Goal: Task Accomplishment & Management: Use online tool/utility

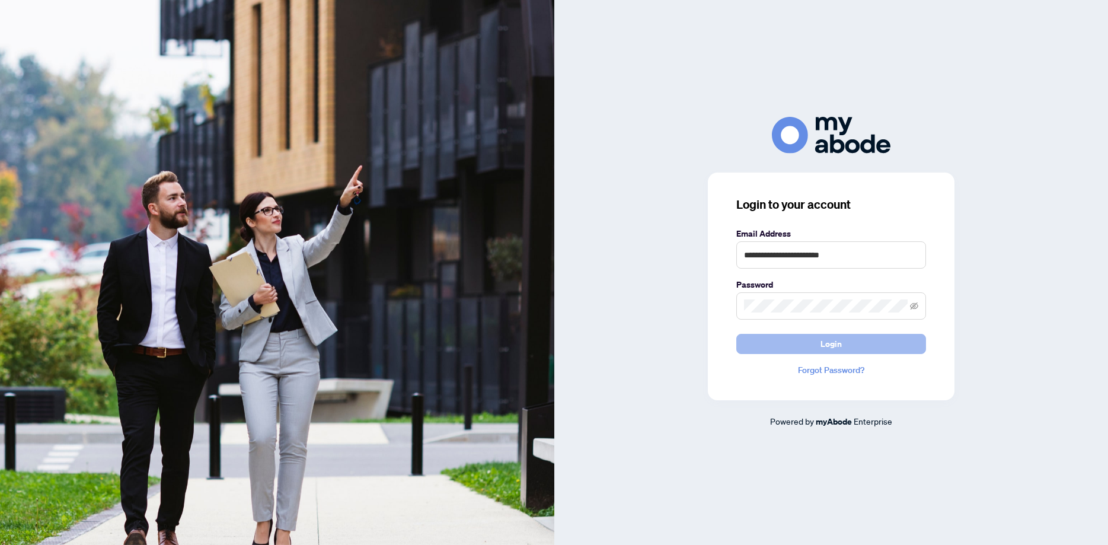
click at [838, 344] on span "Login" at bounding box center [830, 343] width 21 height 19
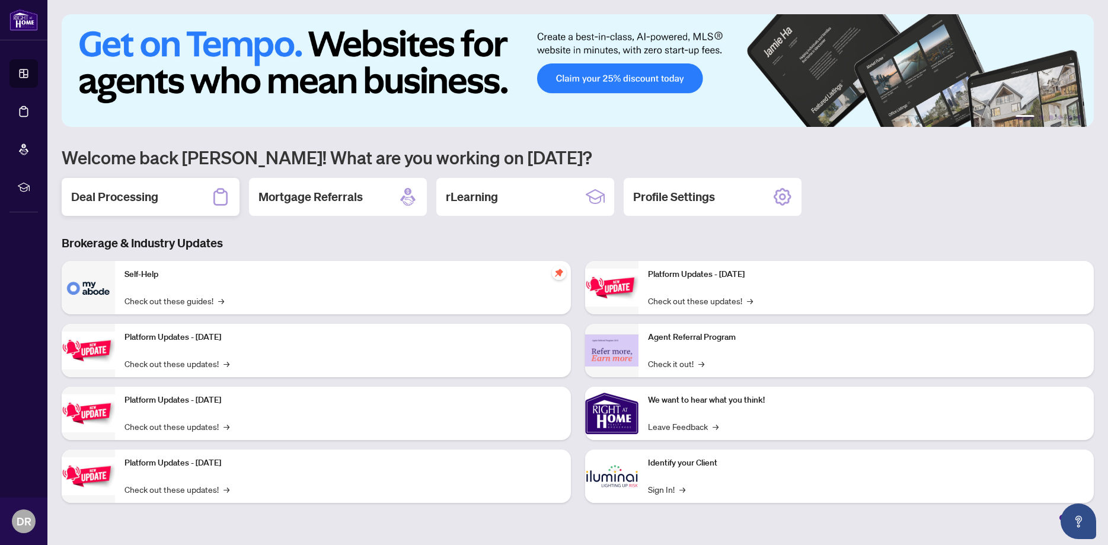
click at [127, 203] on h2 "Deal Processing" at bounding box center [114, 196] width 87 height 17
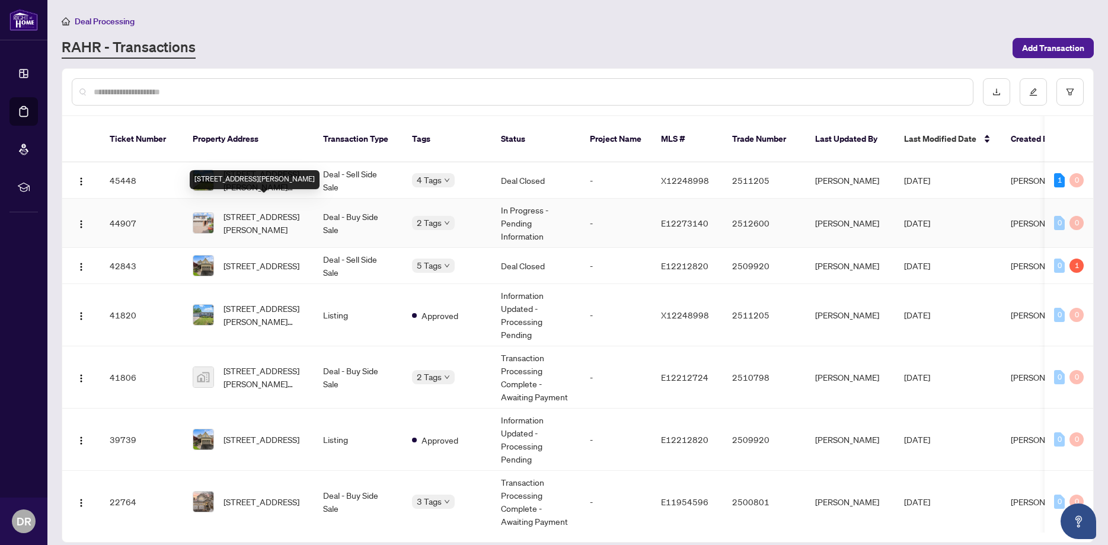
click at [257, 215] on span "[STREET_ADDRESS][PERSON_NAME]" at bounding box center [263, 223] width 81 height 26
